Goal: Task Accomplishment & Management: Use online tool/utility

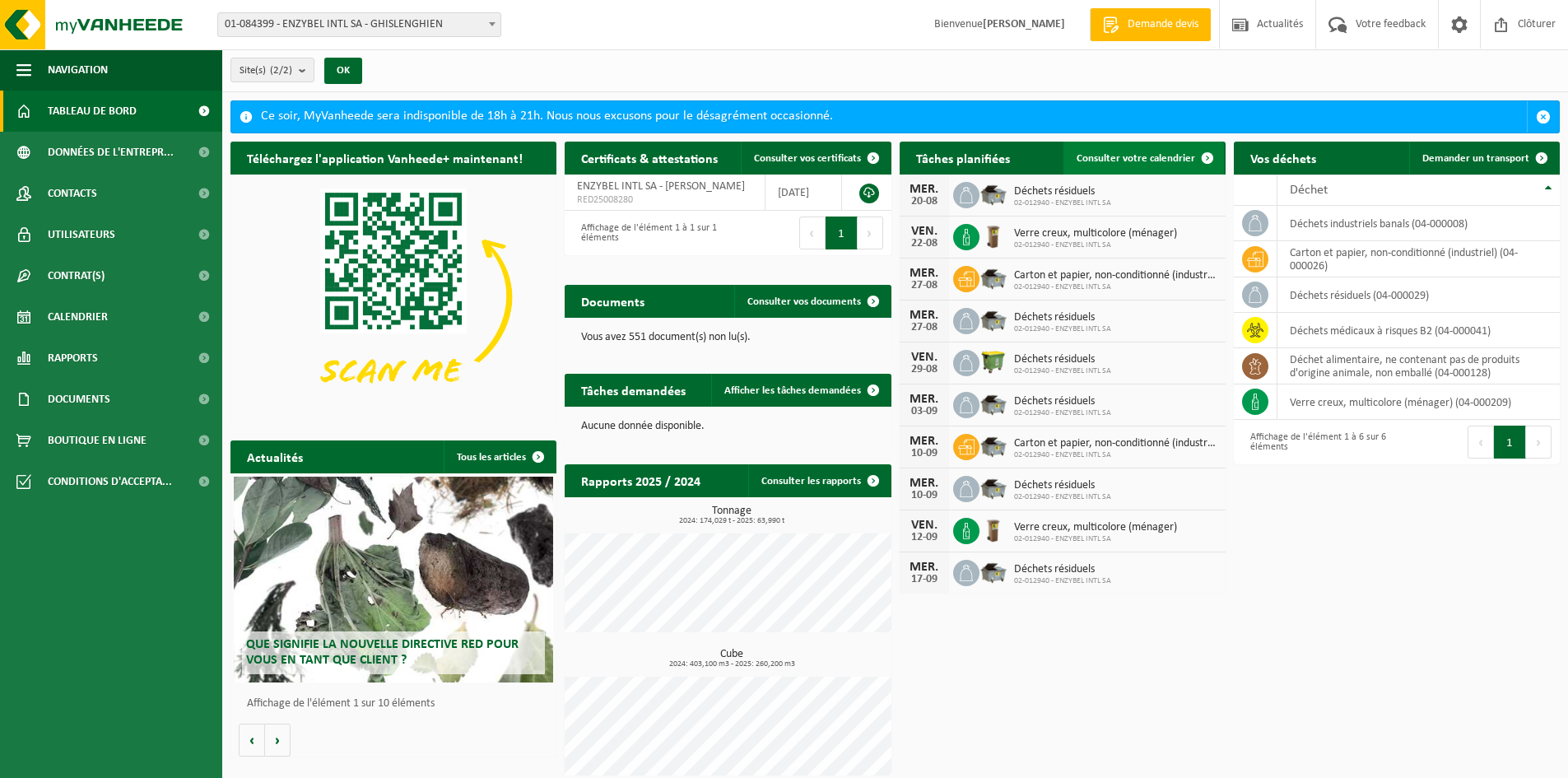
click at [1109, 165] on link "Consulter votre calendrier" at bounding box center [1143, 158] width 160 height 33
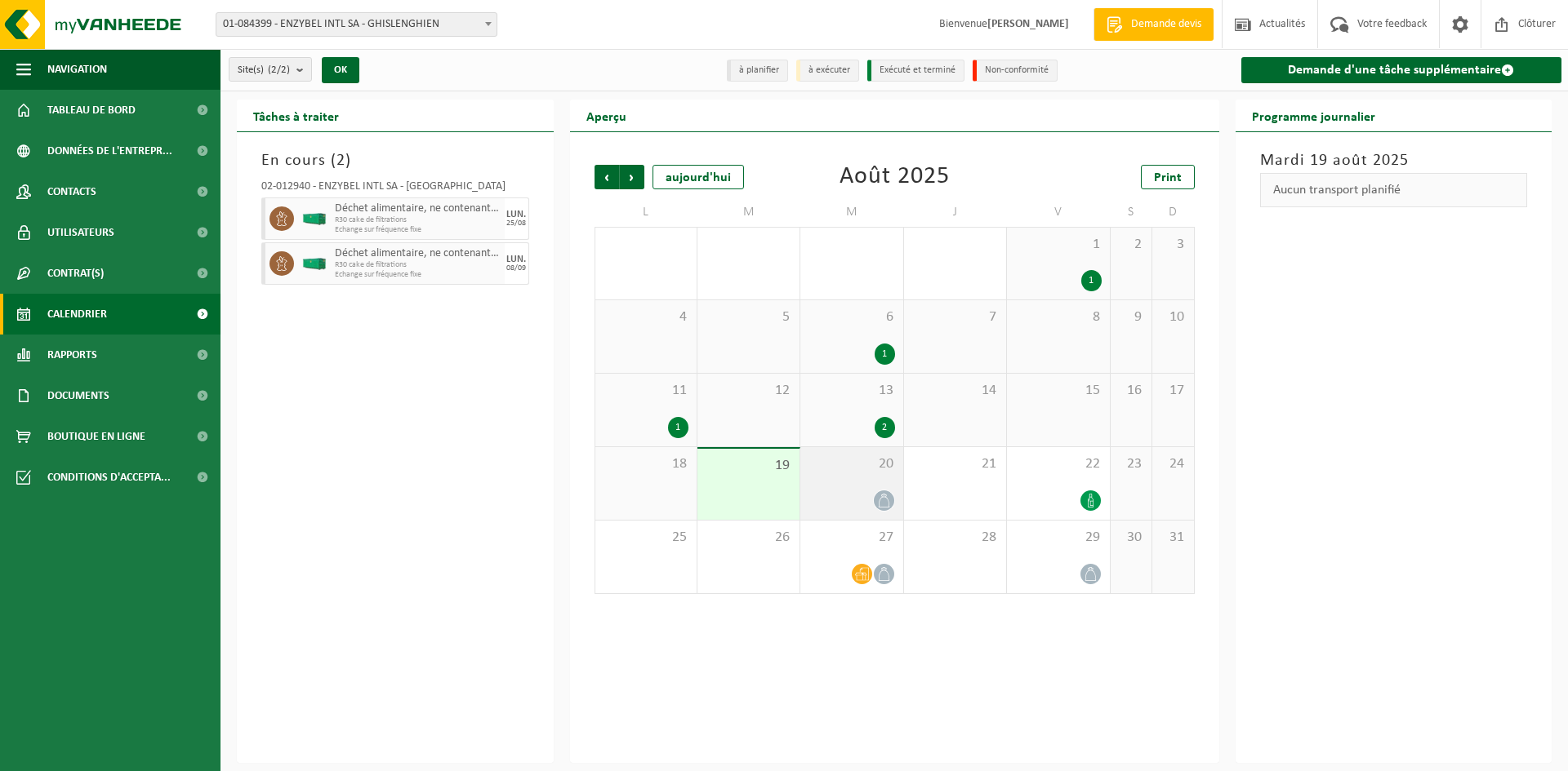
click at [874, 502] on span at bounding box center [884, 500] width 20 height 20
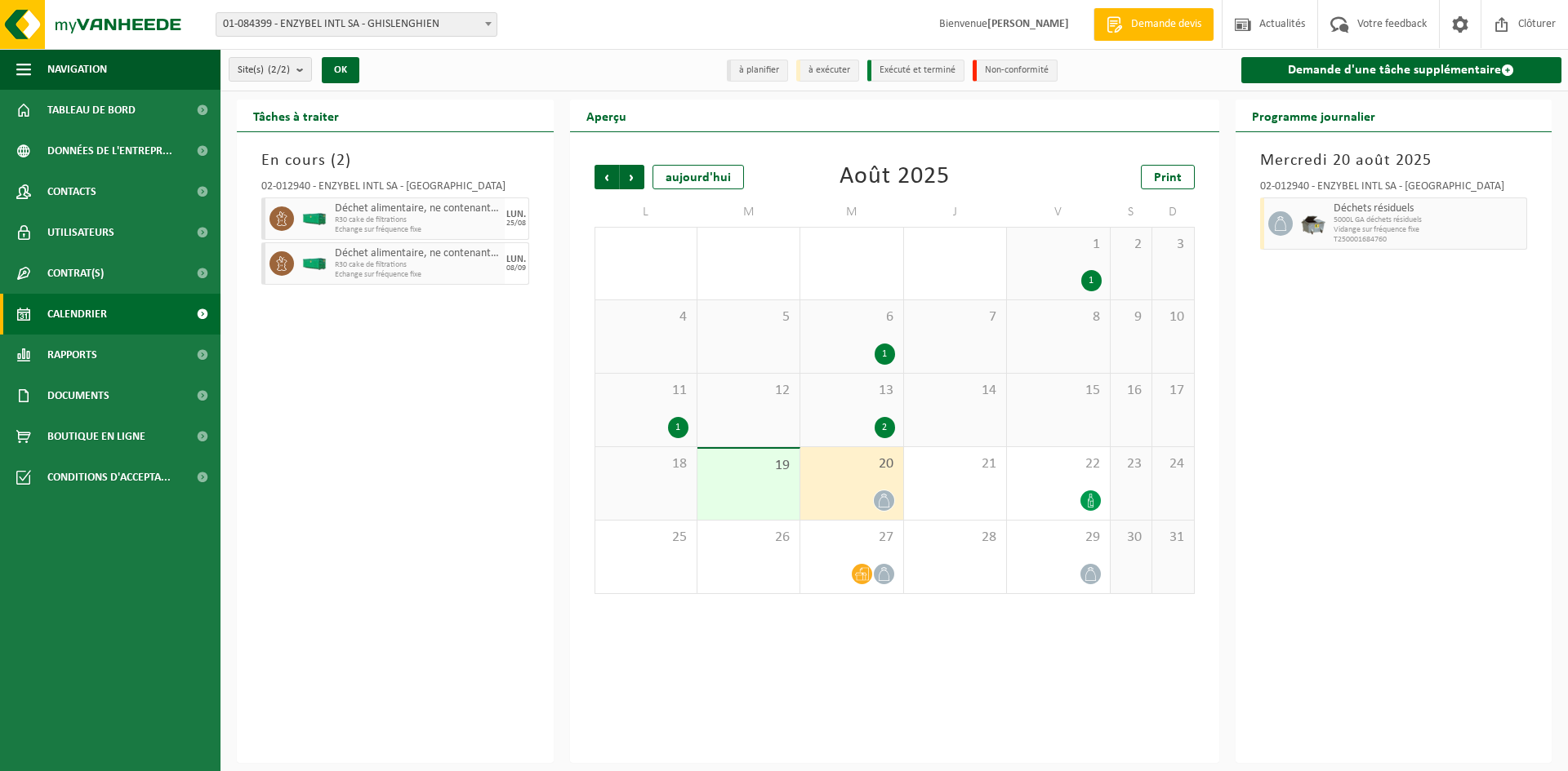
click at [831, 479] on div "20" at bounding box center [851, 483] width 102 height 72
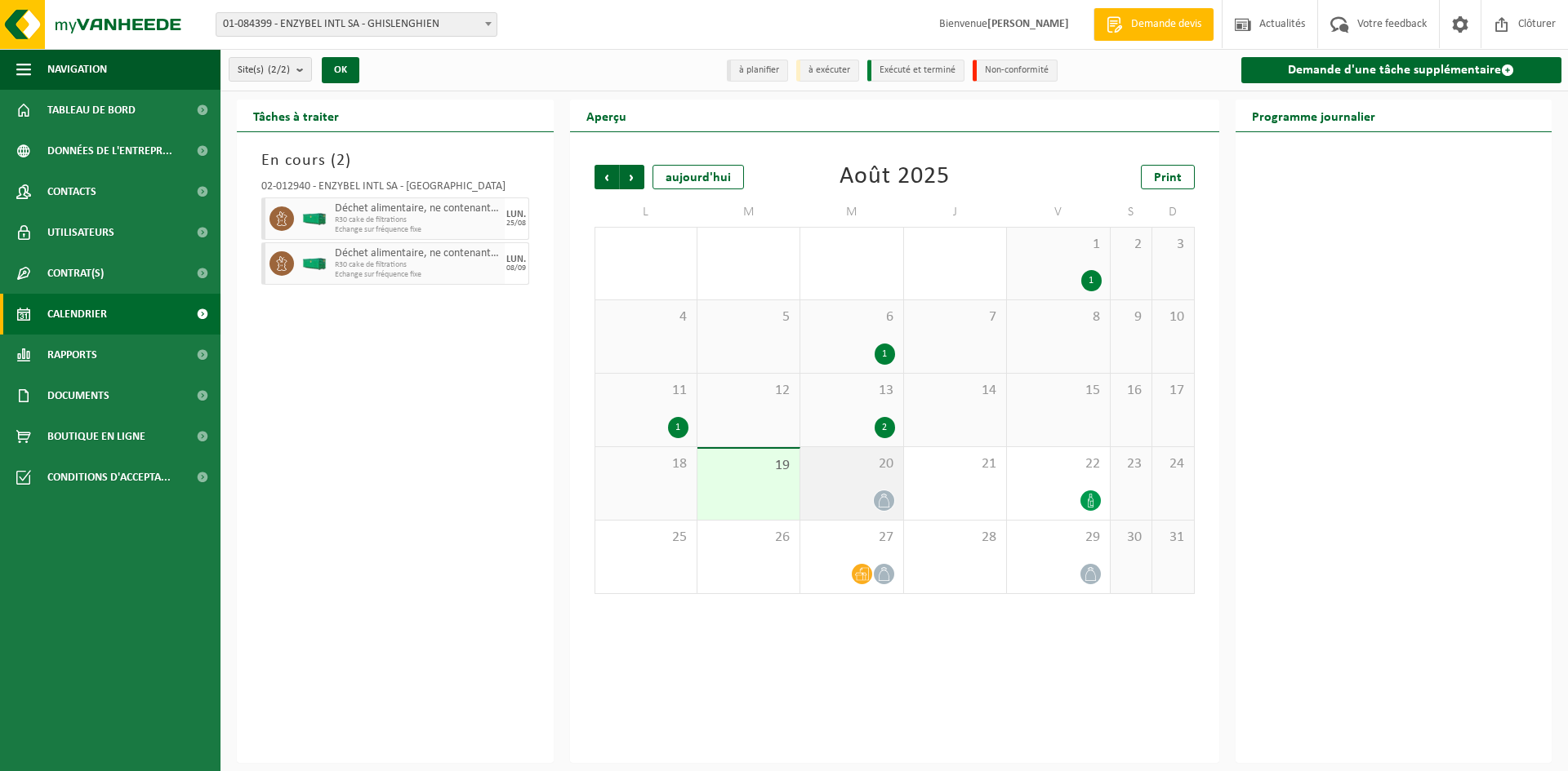
click at [833, 472] on div "20" at bounding box center [851, 483] width 102 height 72
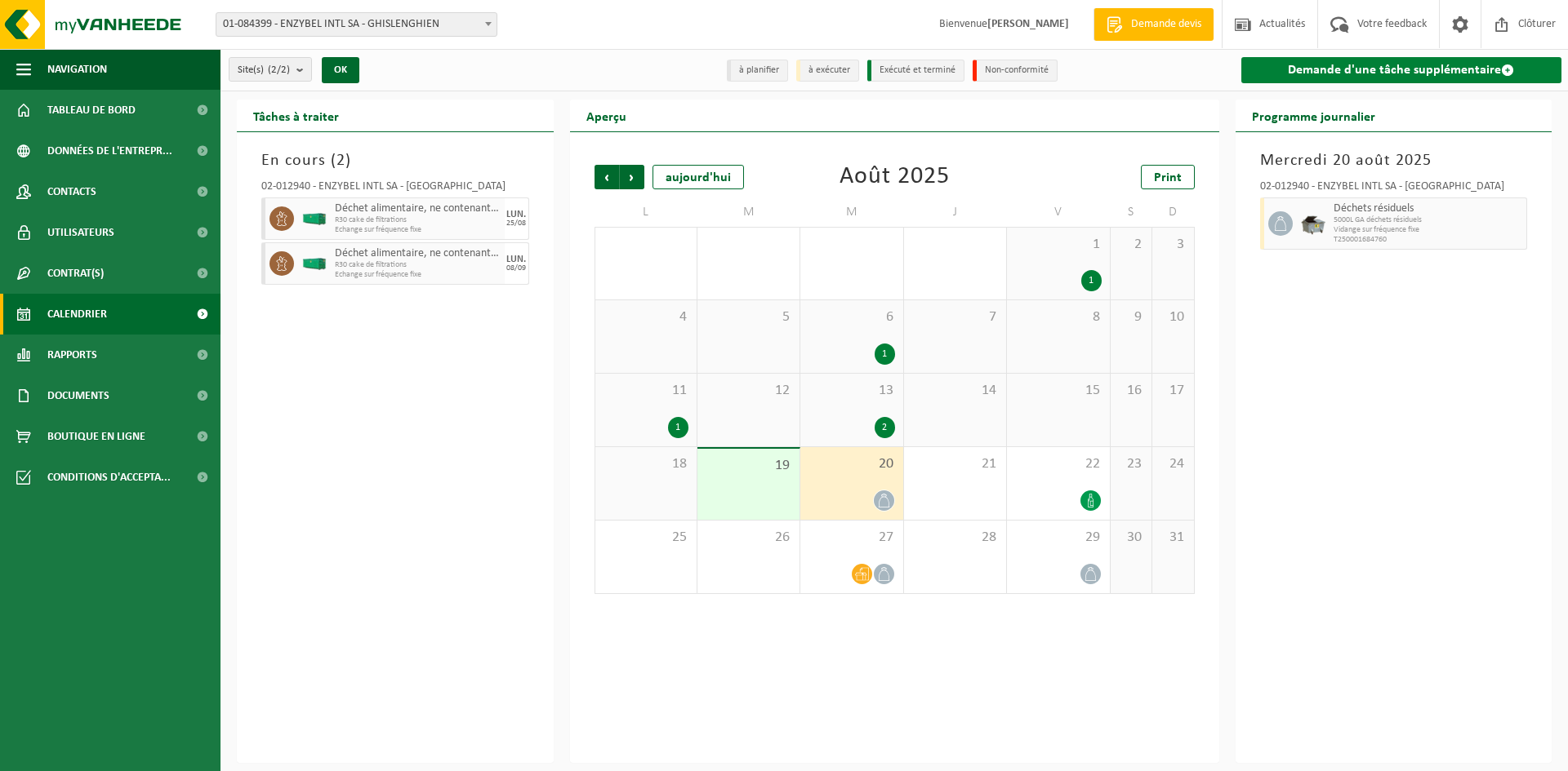
click at [1505, 71] on span at bounding box center [1507, 70] width 13 height 13
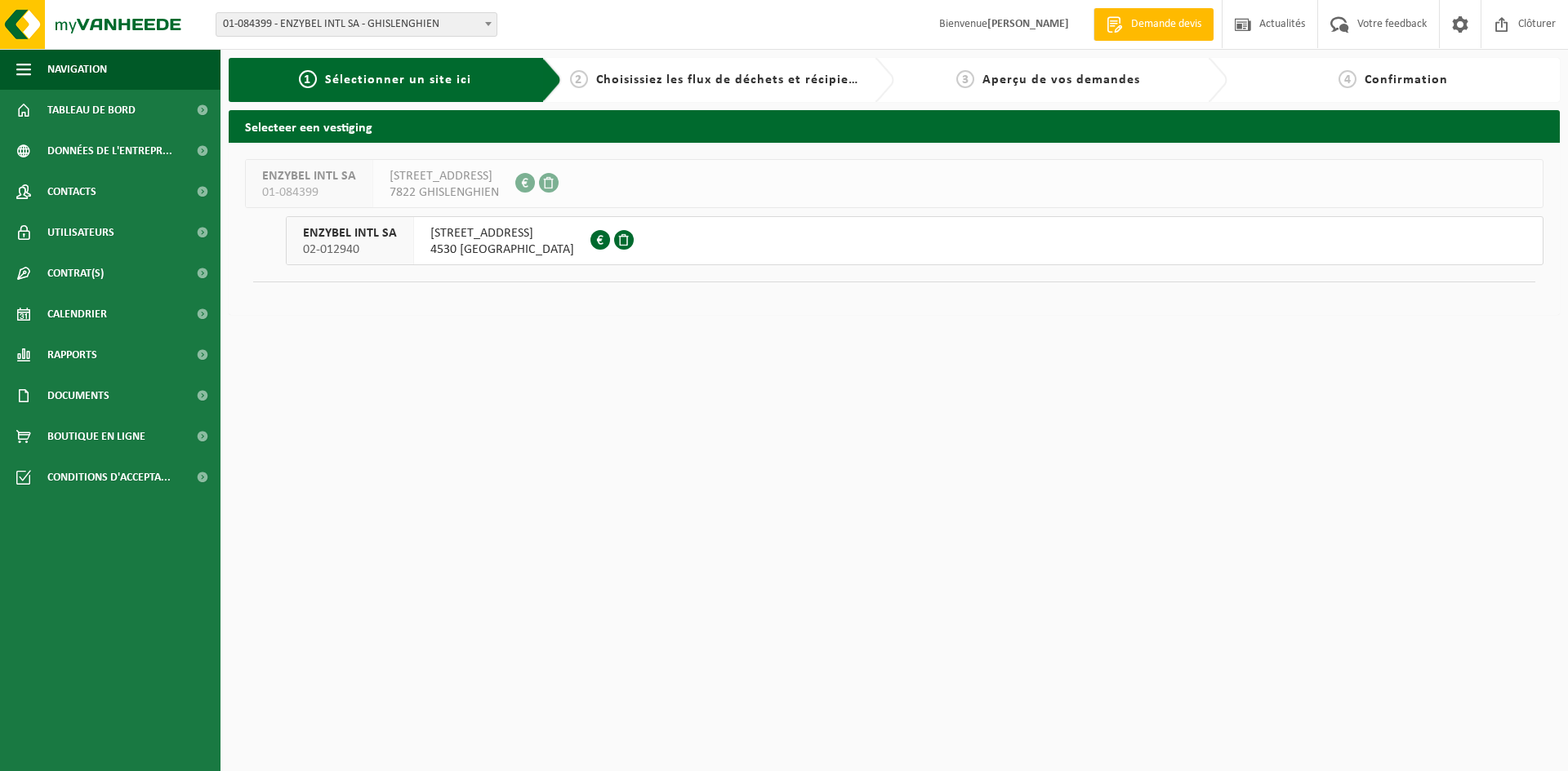
click at [579, 243] on div "RUE DE WAREMME 116 4530 VILLERS-LE-BOUILLET" at bounding box center [501, 241] width 176 height 48
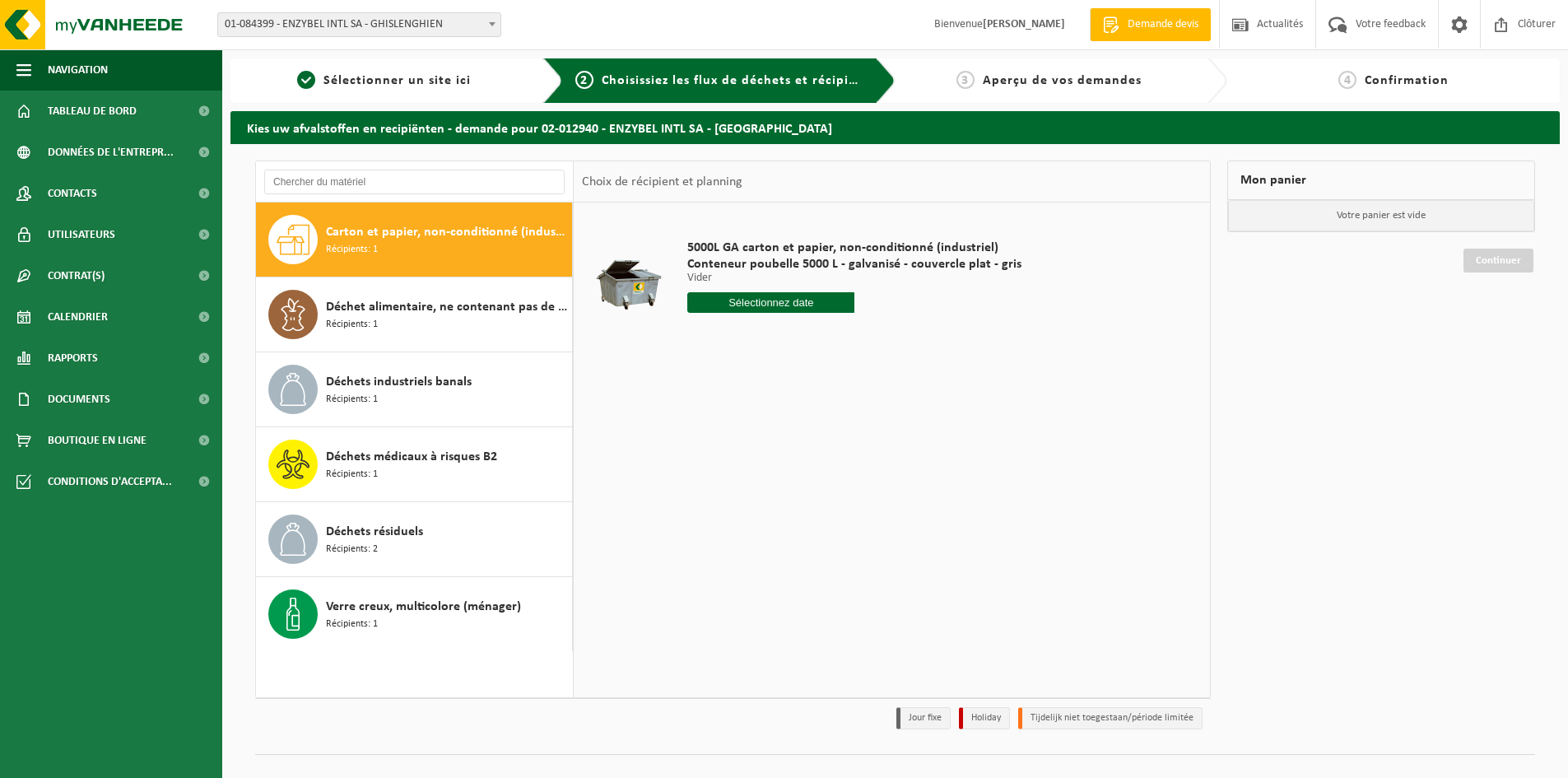
click at [399, 247] on div "Carton et papier, non-conditionné (industriel) Récipients: 1" at bounding box center [447, 240] width 242 height 50
click at [739, 284] on div "5000L GA carton et papier, non-conditionné (industriel) Conteneur poubelle 5000…" at bounding box center [854, 280] width 351 height 114
click at [739, 290] on div "5000L GA carton et papier, non-conditionné (industriel) Conteneur poubelle 5000…" at bounding box center [854, 280] width 351 height 114
click at [749, 320] on div "5000L GA carton et papier, non-conditionné (industriel) Conteneur poubelle 5000…" at bounding box center [854, 280] width 351 height 114
click at [754, 300] on input "text" at bounding box center [771, 302] width 167 height 21
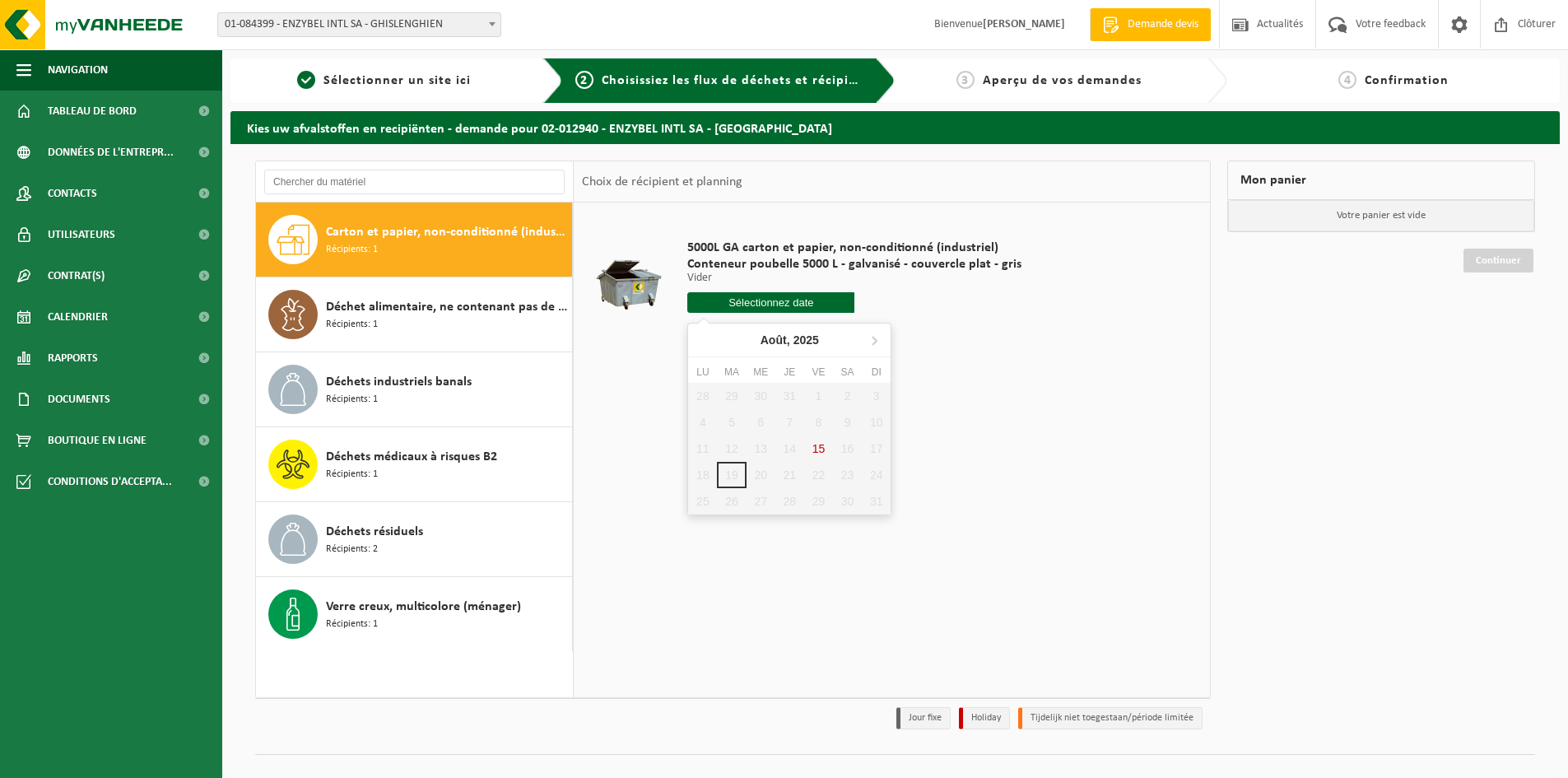
click at [764, 474] on div "28 29 30 31 1 2 3 4 5 6 7 8 9 10 11 12 13 14 15 16 17 18 19 20 21 22 23 24 25 2…" at bounding box center [790, 448] width 203 height 131
click at [785, 472] on div "28 29 30 31 1 2 3 4 5 6 7 8 9 10 11 12 13 14 15 16 17 18 19 20 21 22 23 24 25 2…" at bounding box center [790, 448] width 203 height 131
click at [879, 337] on icon at bounding box center [874, 340] width 27 height 27
click at [965, 362] on table "5000L GA carton et papier, non-conditionné (industriel) Conteneur poubelle 5000…" at bounding box center [892, 284] width 636 height 164
click at [786, 307] on input "text" at bounding box center [771, 302] width 167 height 21
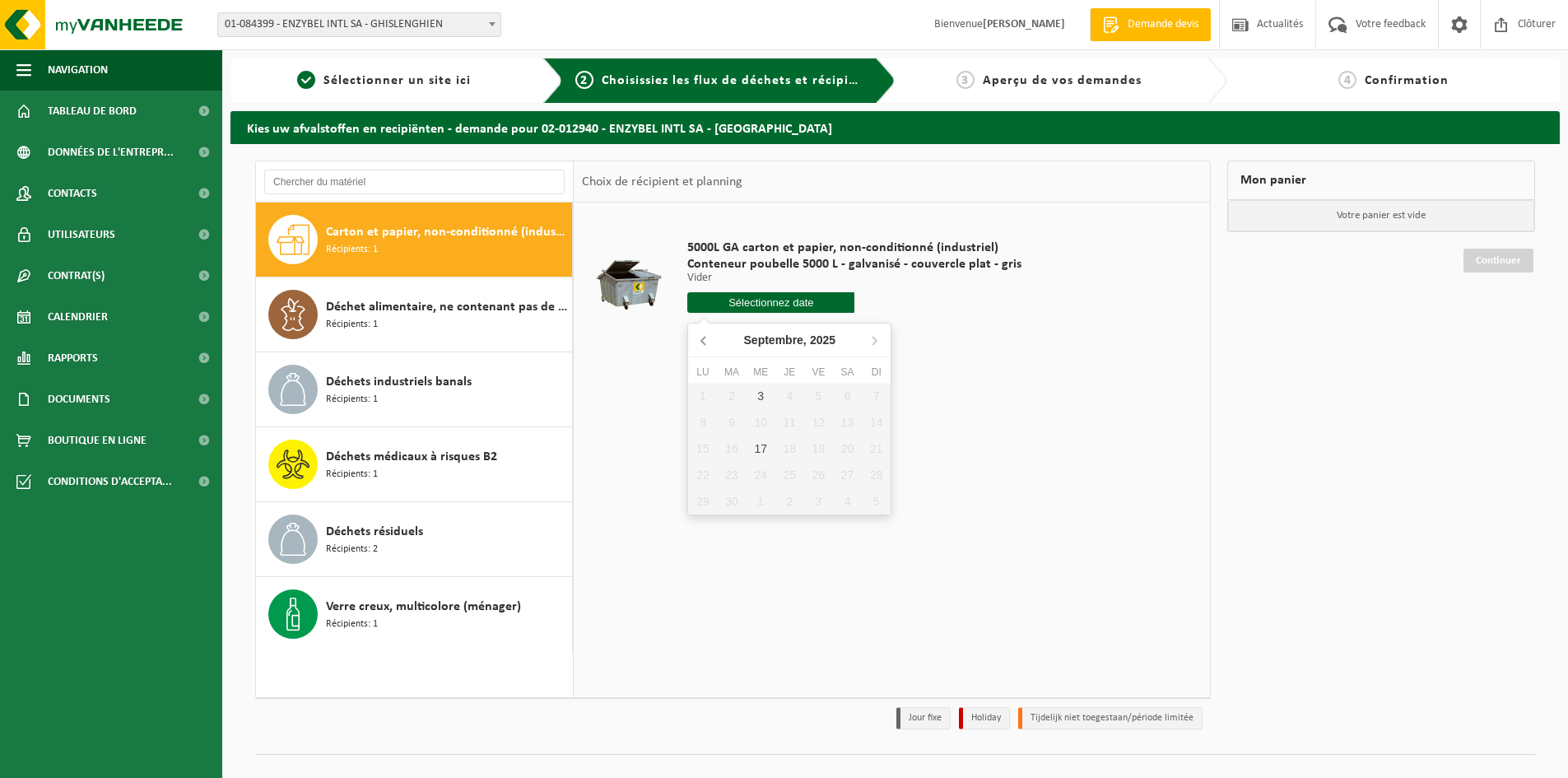
click at [701, 341] on icon at bounding box center [703, 341] width 4 height 9
click at [760, 476] on div "28 29 30 31 1 2 3 4 5 6 7 8 9 10 11 12 13 14 15 16 17 18 19 20 21 22 23 24 25 2…" at bounding box center [790, 448] width 203 height 131
